Goal: Task Accomplishment & Management: Use online tool/utility

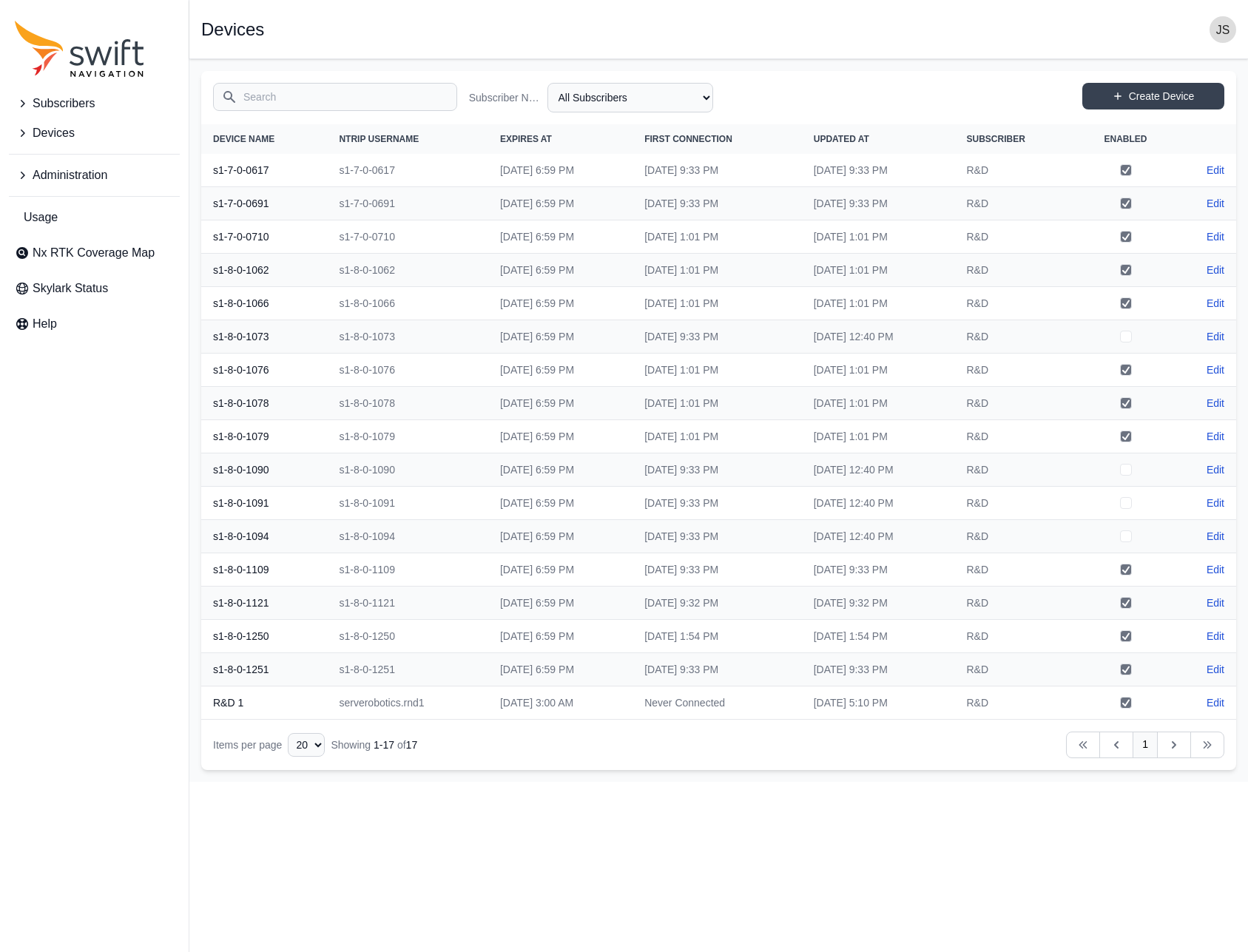
click at [68, 135] on span "Devices" at bounding box center [53, 133] width 42 height 18
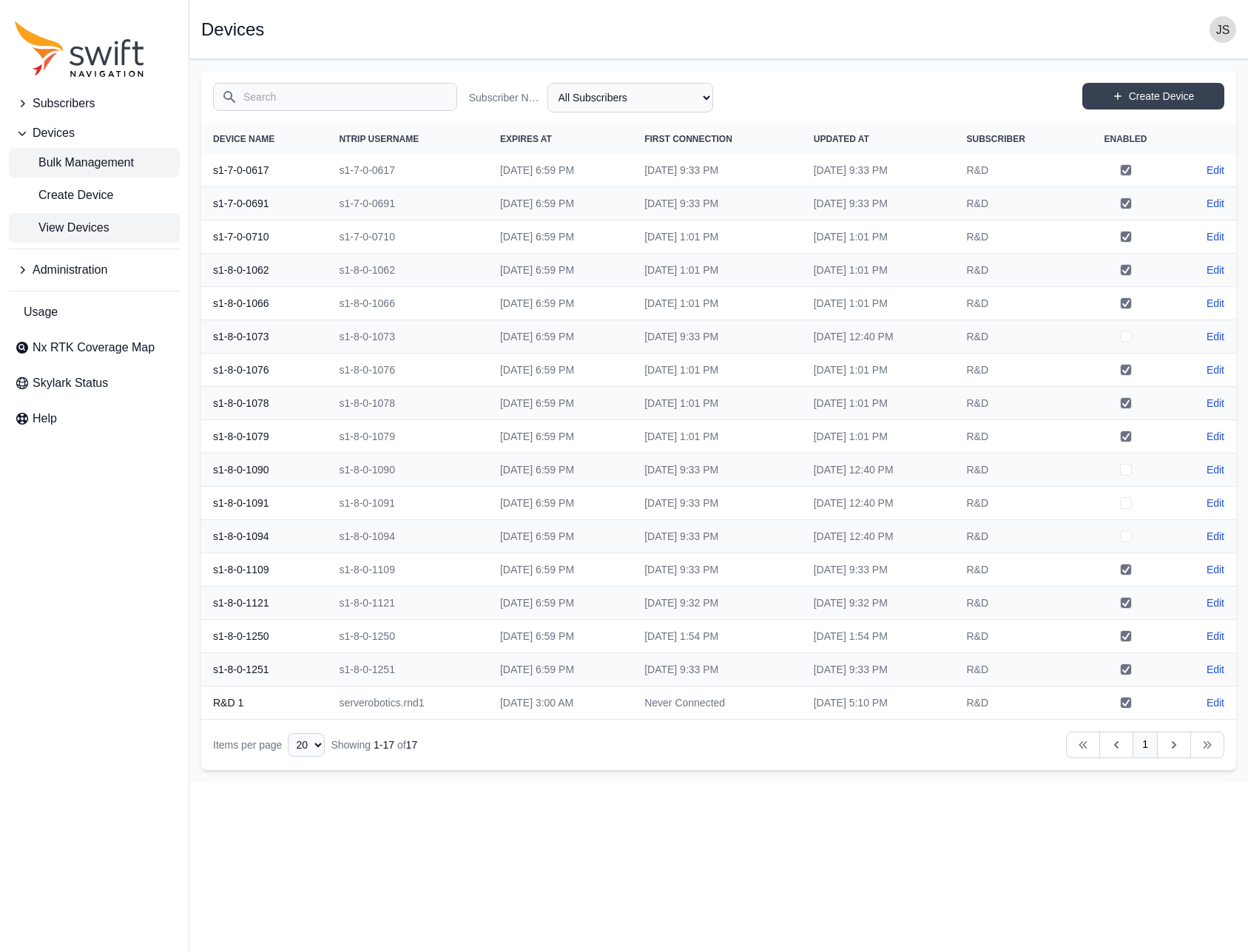
click at [90, 165] on span "Bulk Management" at bounding box center [74, 163] width 119 height 18
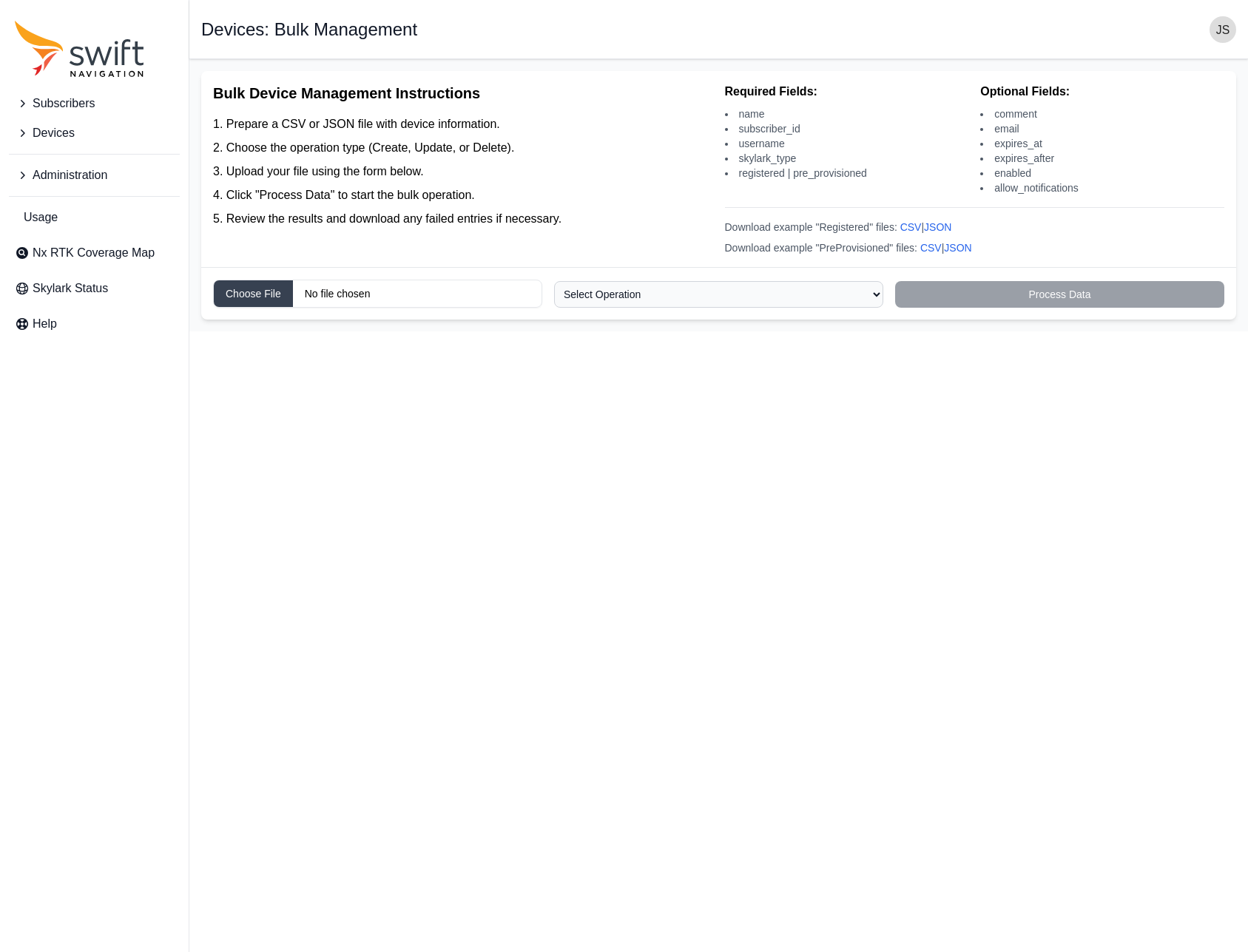
click at [252, 292] on input "Choose file" at bounding box center [377, 294] width 329 height 28
type input "C:\fakepath\swiftnav_bulk_pt3.csv"
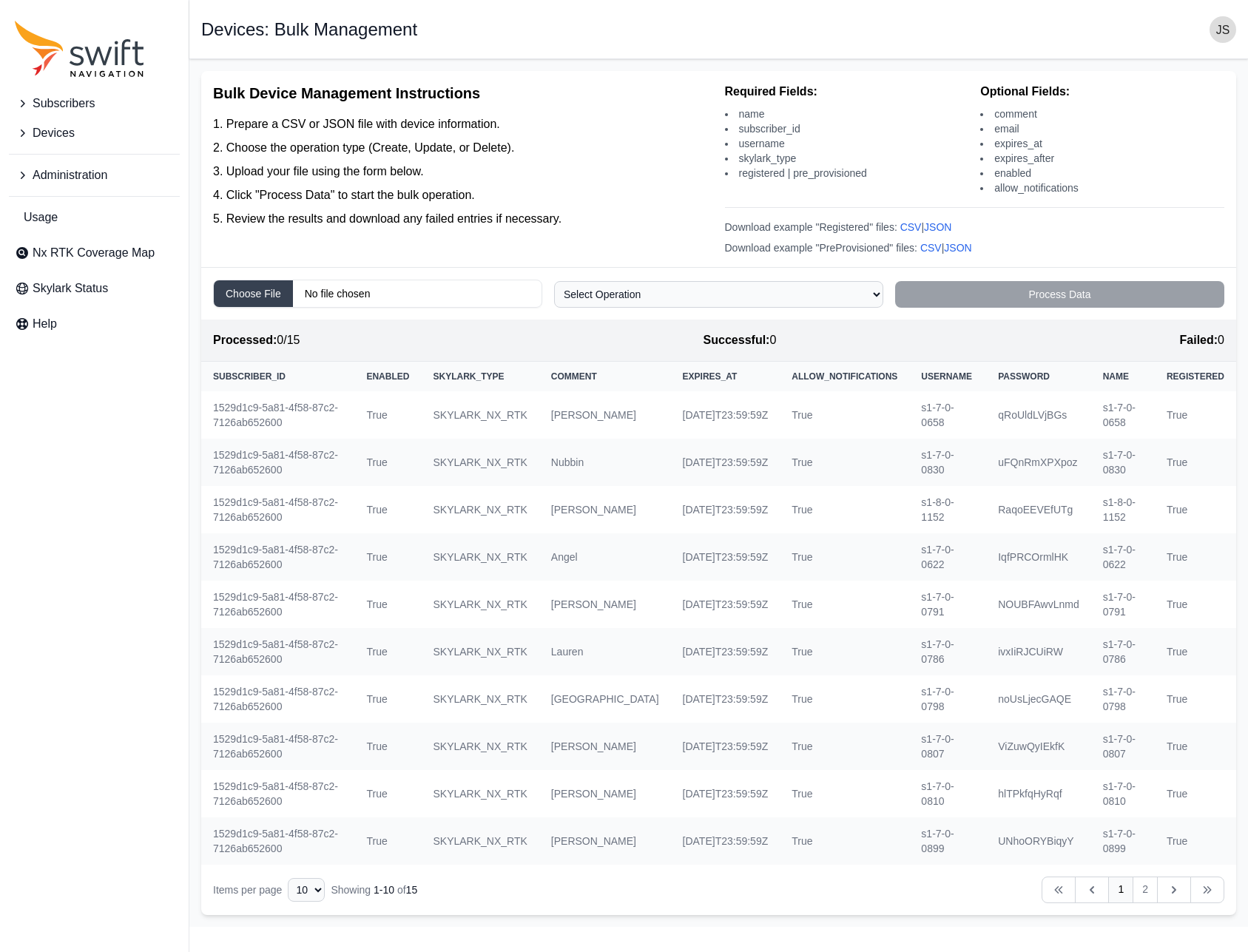
select select "create"
click at [554, 281] on select "Select Operation Create Update Delete" at bounding box center [719, 294] width 329 height 27
click at [994, 296] on button "Process Data" at bounding box center [1059, 294] width 329 height 27
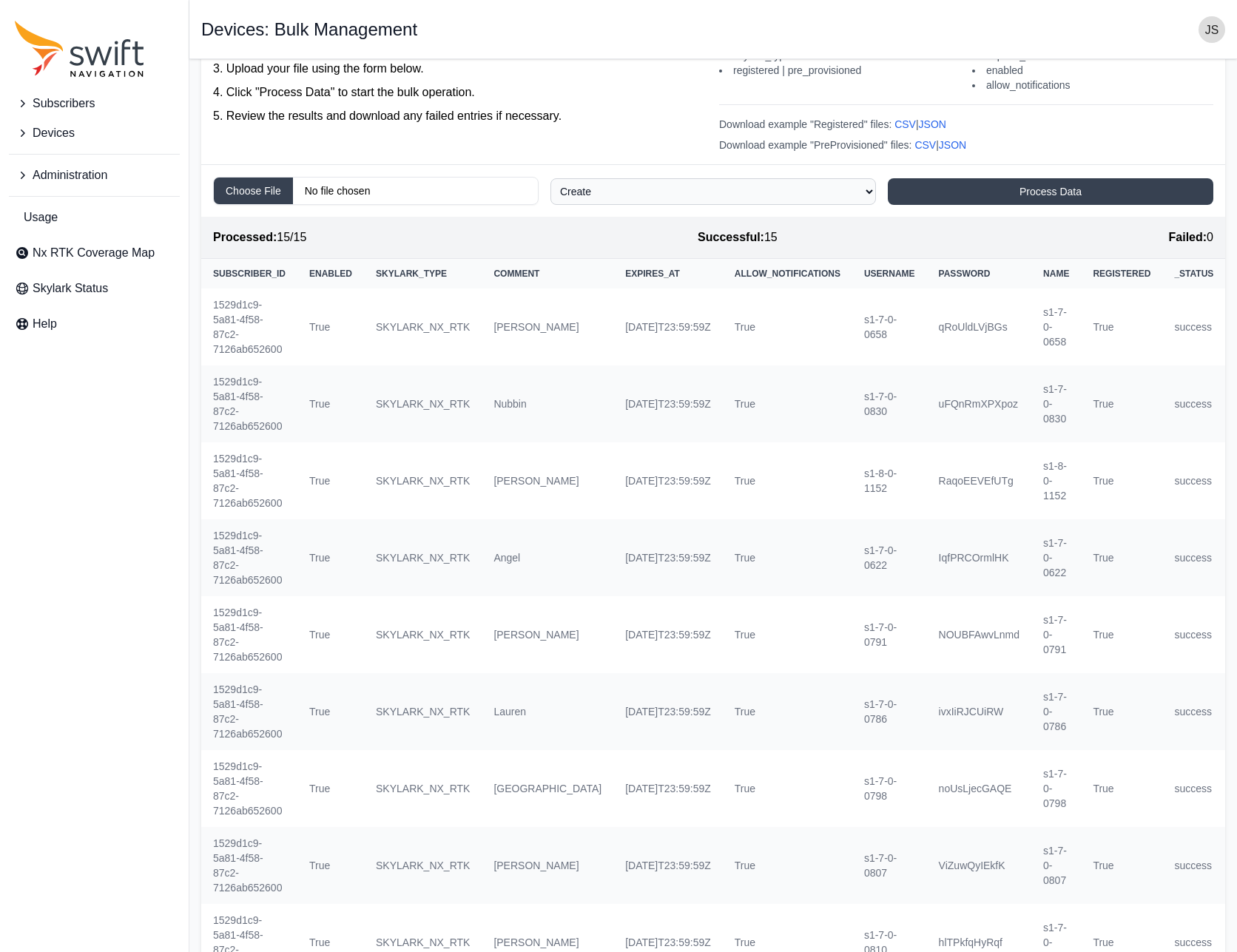
scroll to position [123, 0]
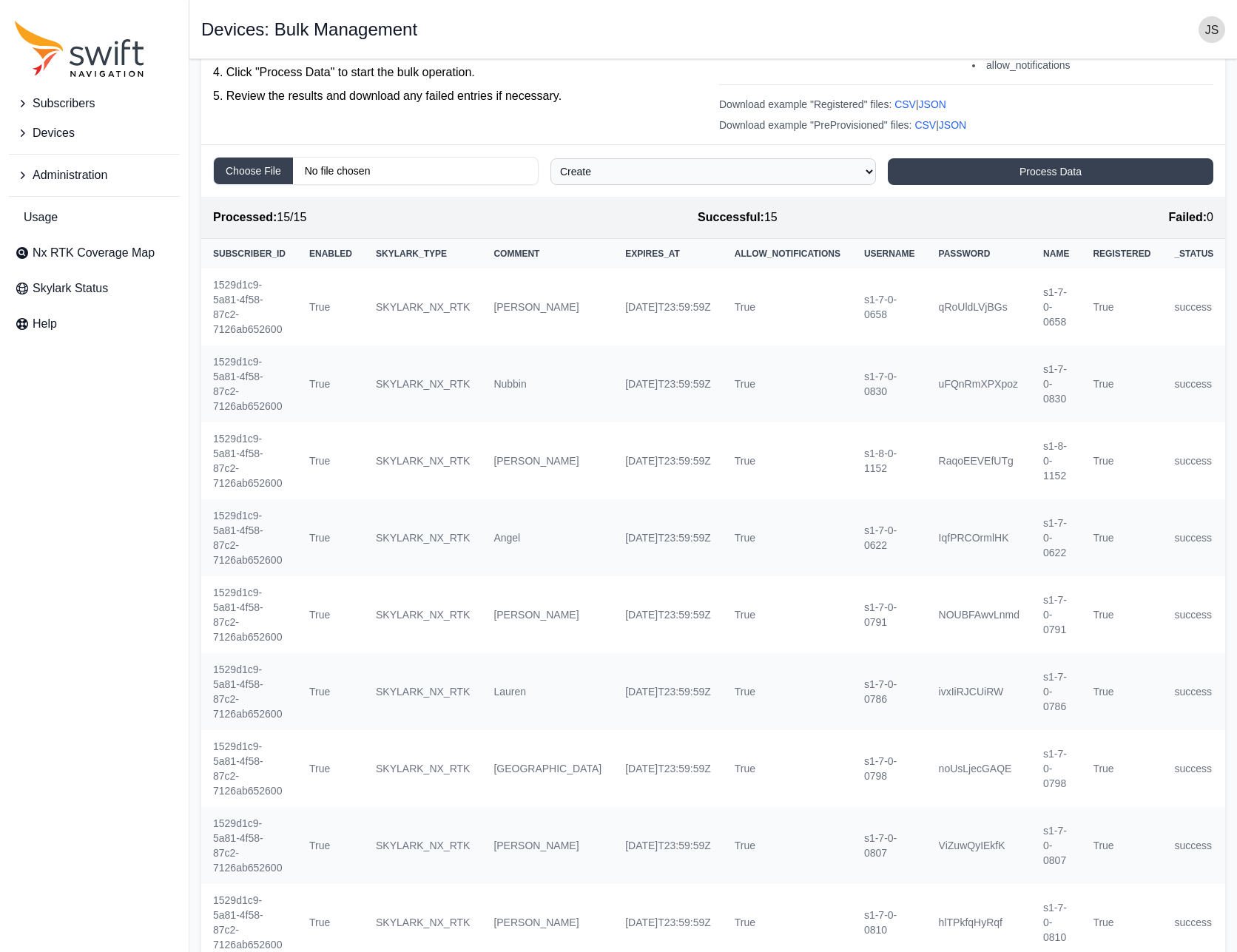
click at [55, 129] on span "Devices" at bounding box center [53, 133] width 42 height 18
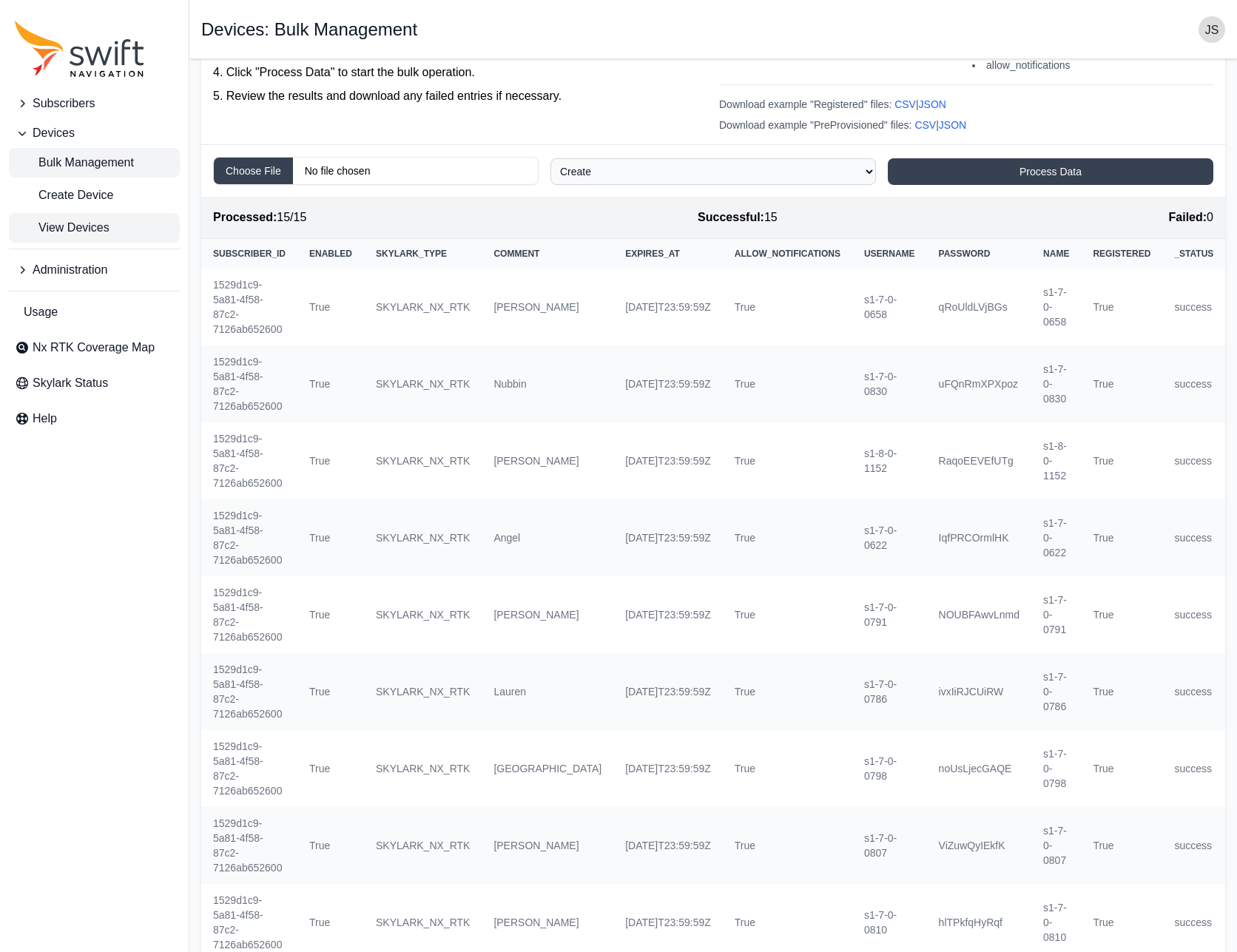
click at [59, 220] on span "View Devices" at bounding box center [62, 227] width 94 height 18
